Goal: Browse casually: Explore the website without a specific task or goal

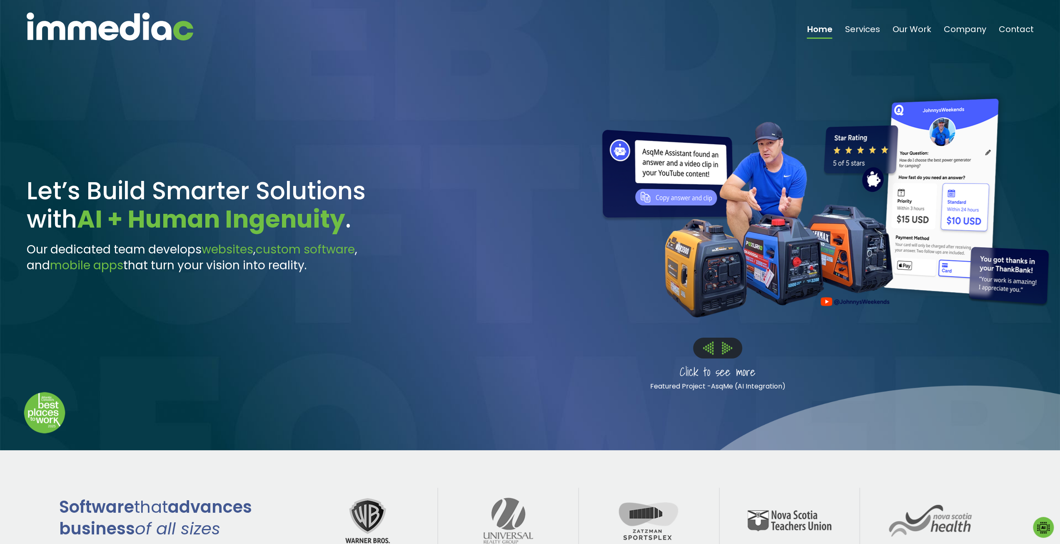
click at [727, 350] on img at bounding box center [727, 348] width 10 height 12
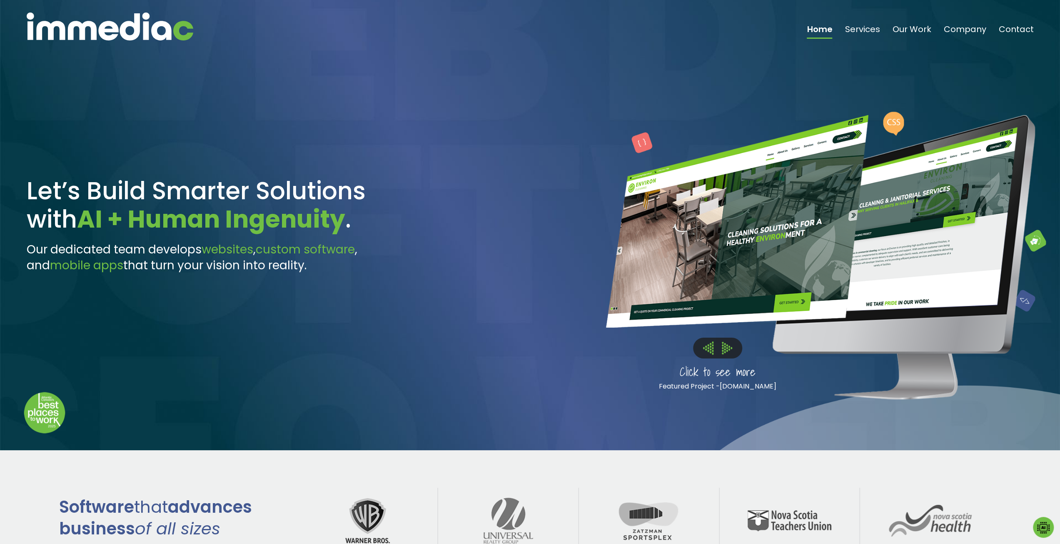
click at [726, 350] on img at bounding box center [727, 348] width 10 height 12
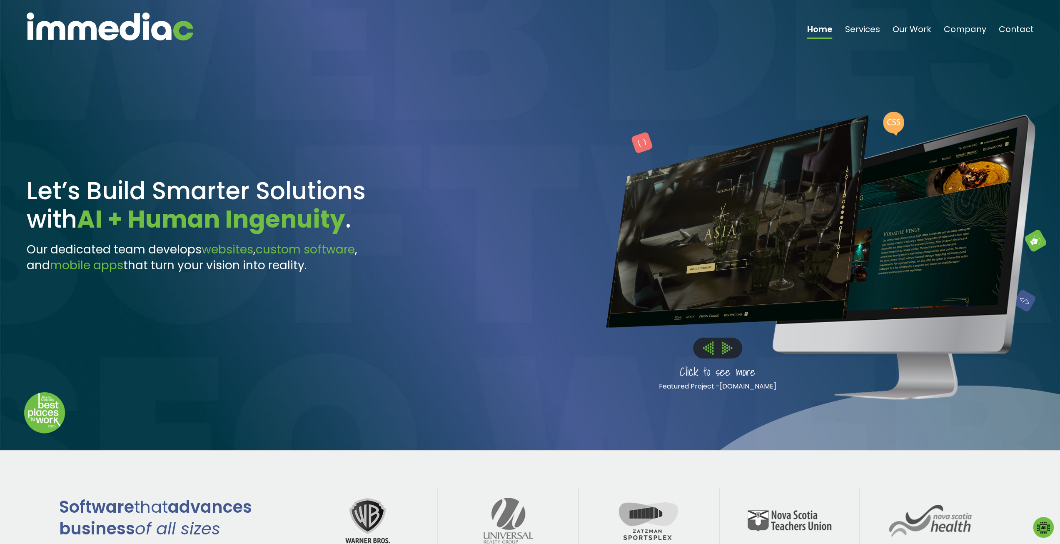
click at [726, 350] on img at bounding box center [727, 348] width 10 height 12
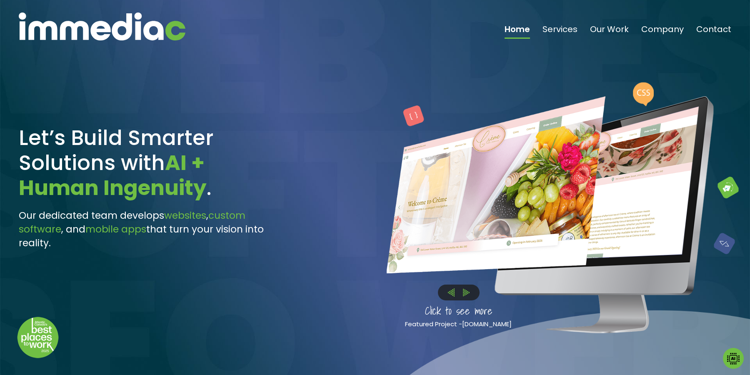
click at [465, 293] on img at bounding box center [466, 293] width 7 height 8
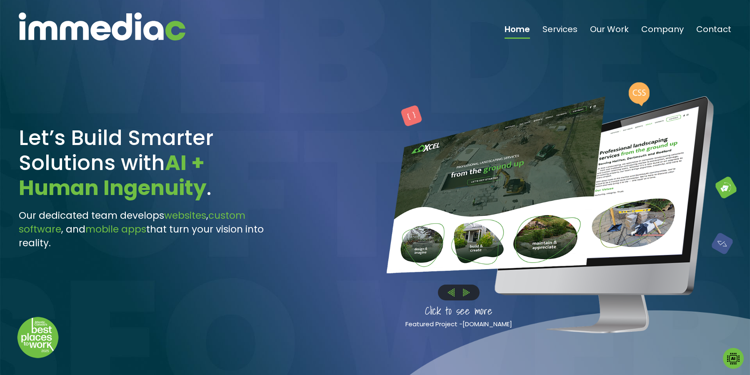
click at [465, 293] on img at bounding box center [466, 293] width 7 height 8
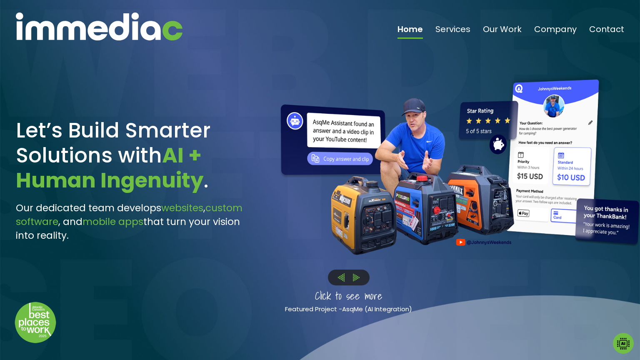
click at [356, 278] on img at bounding box center [356, 278] width 7 height 8
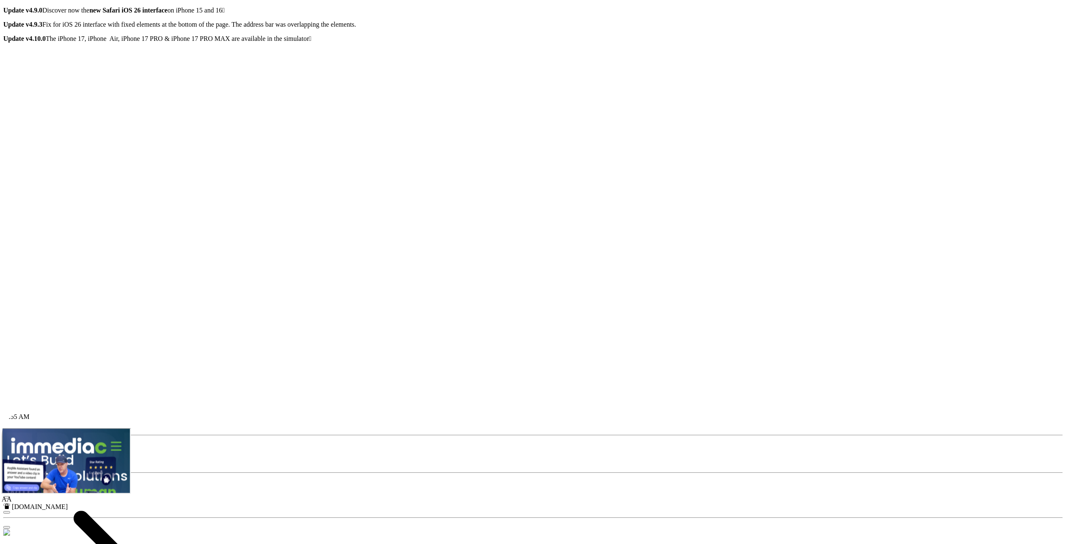
drag, startPoint x: 641, startPoint y: 216, endPoint x: 647, endPoint y: 215, distance: 6.7
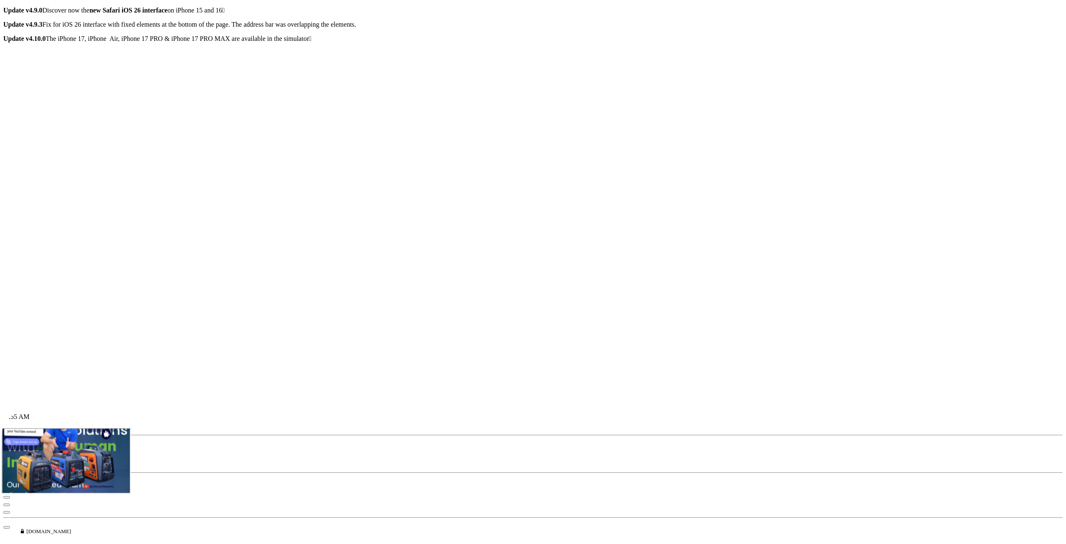
scroll to position [83, 0]
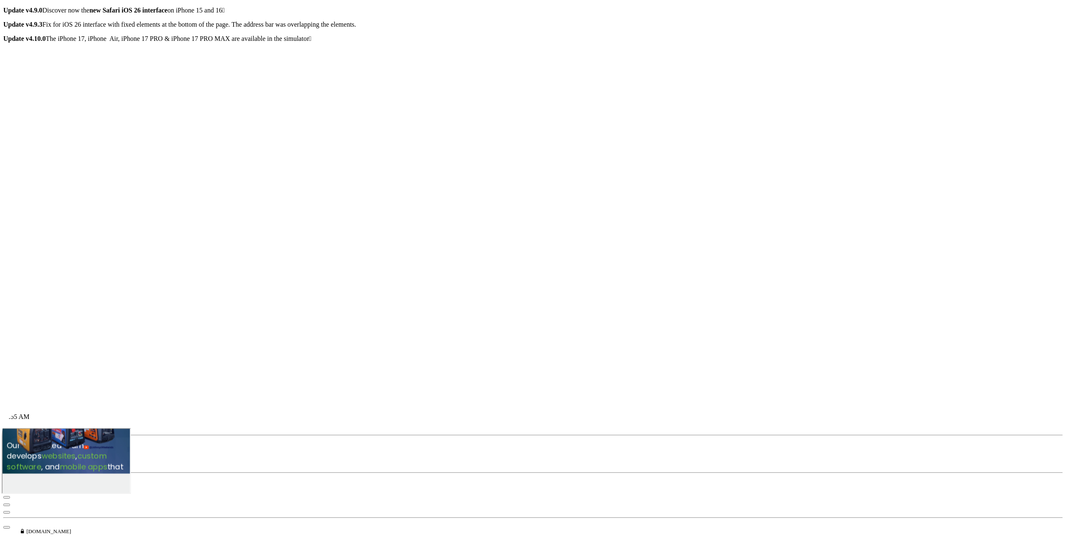
click at [68, 489] on img at bounding box center [62, 483] width 10 height 12
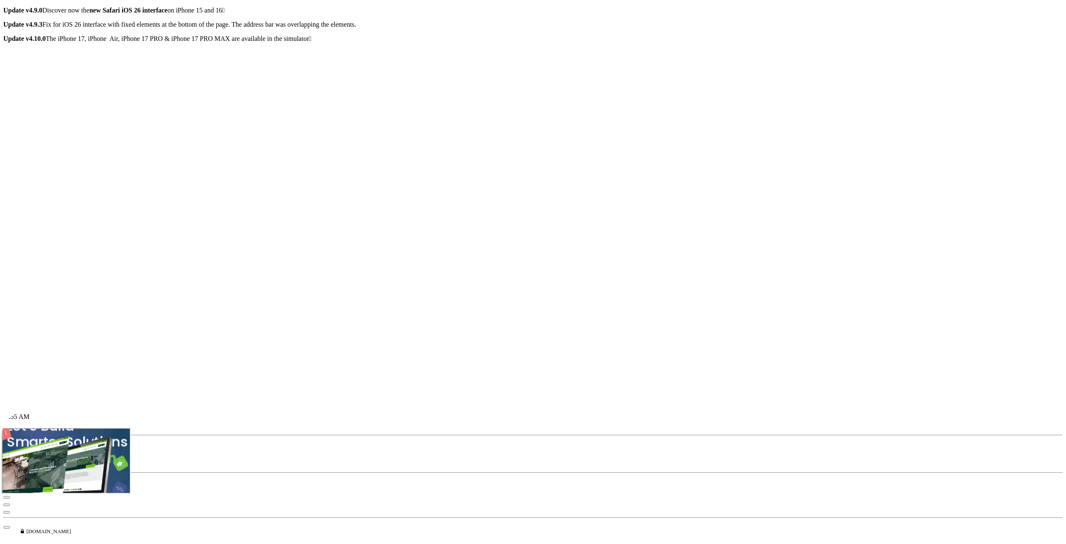
scroll to position [0, 0]
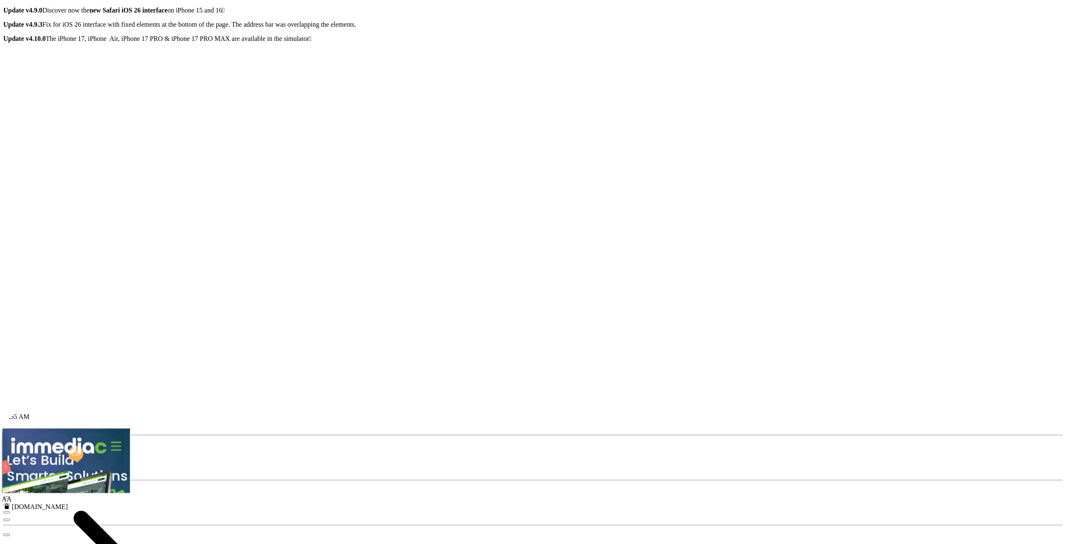
click at [17, 446] on icon "NEW" at bounding box center [10, 449] width 14 height 7
radio input "true"
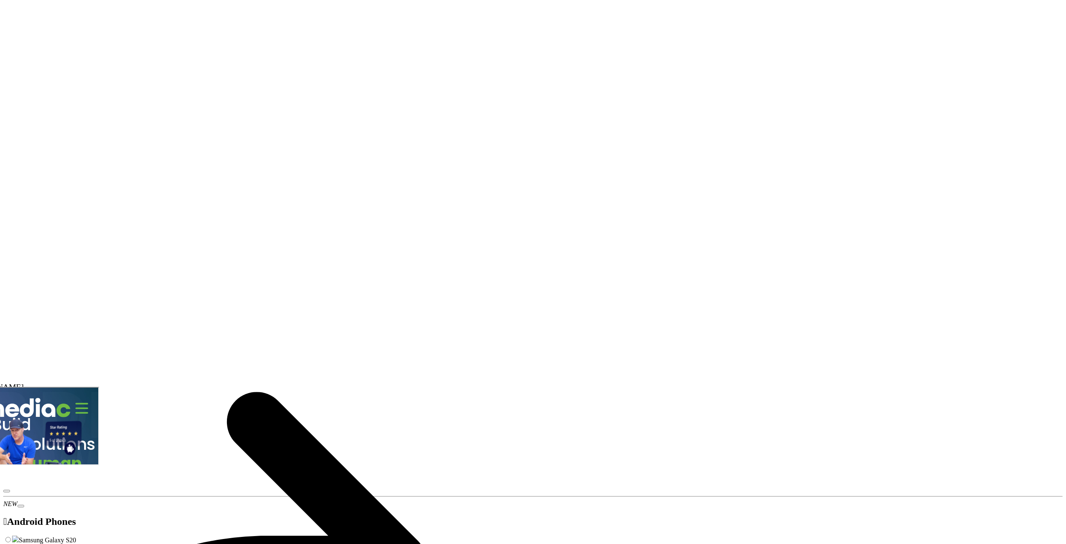
click at [11, 531] on img at bounding box center [6, 525] width 10 height 12
